Goal: Check status: Check status

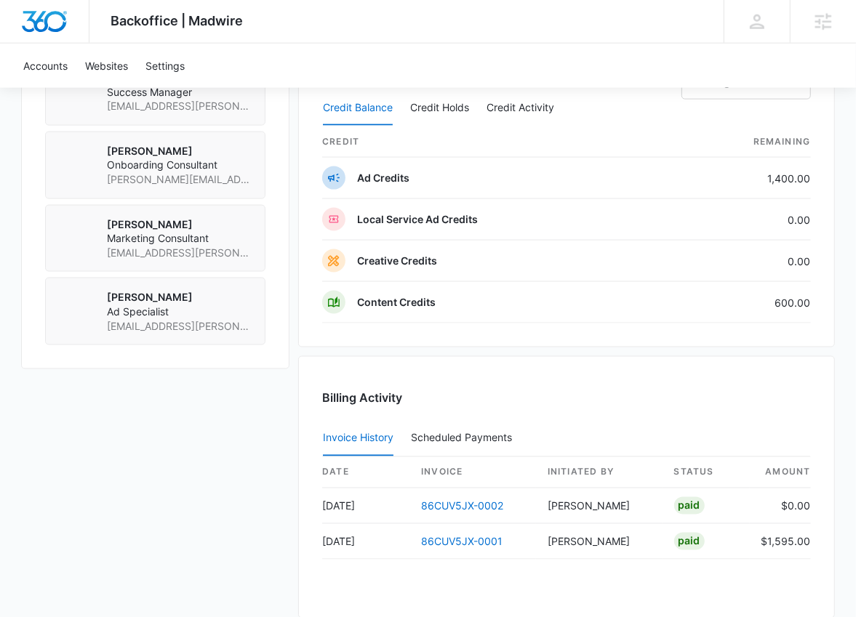
scroll to position [1155, 0]
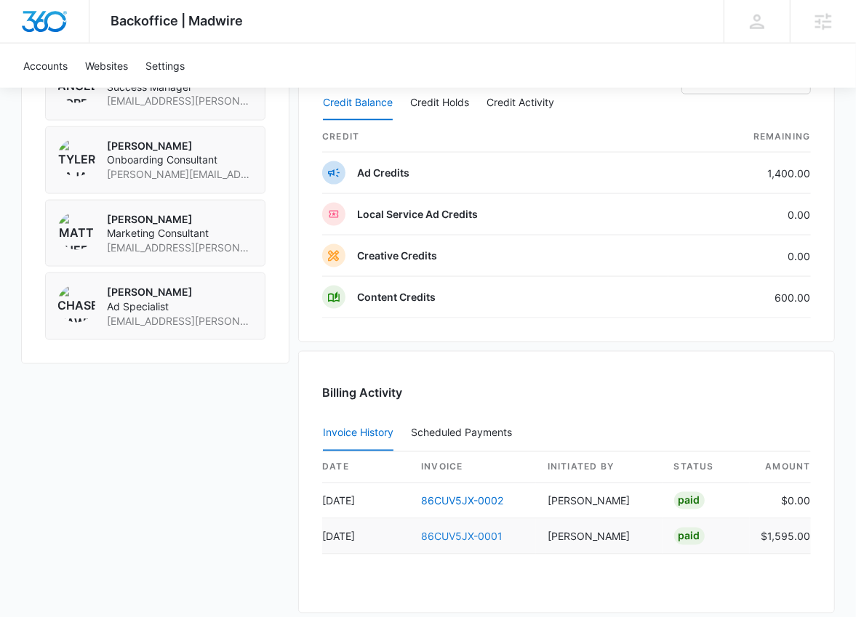
click at [462, 531] on link "86CUV5JX-0001" at bounding box center [461, 537] width 81 height 12
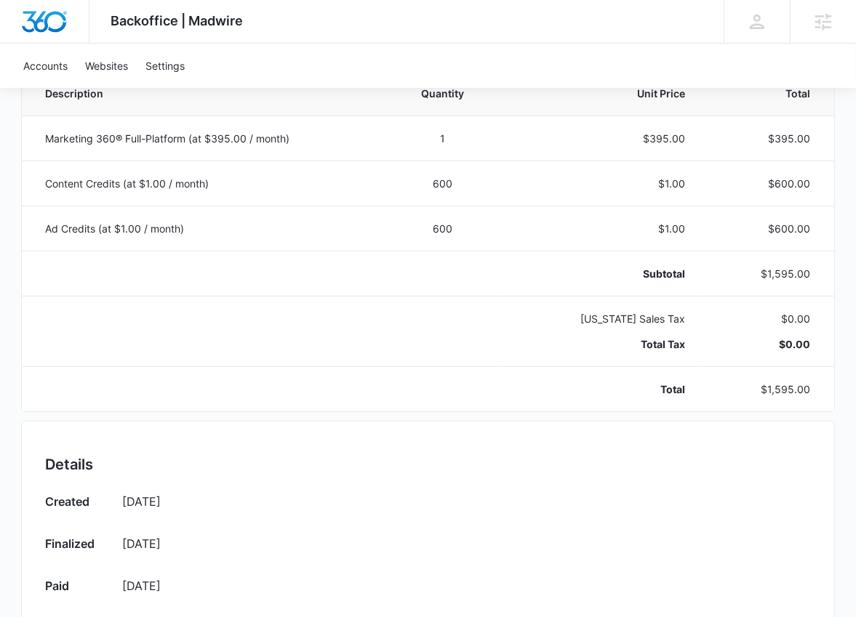
scroll to position [316, 0]
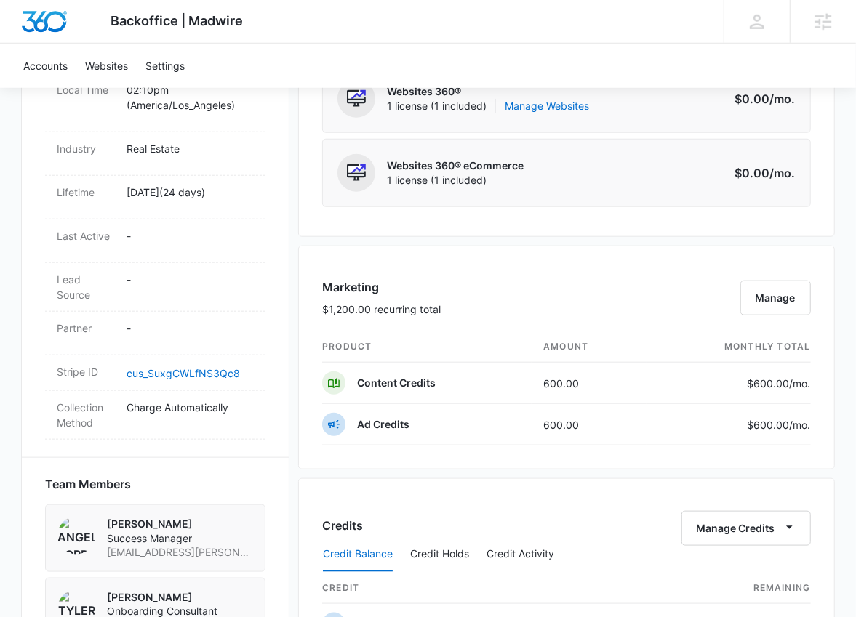
scroll to position [705, 0]
